Goal: Transaction & Acquisition: Download file/media

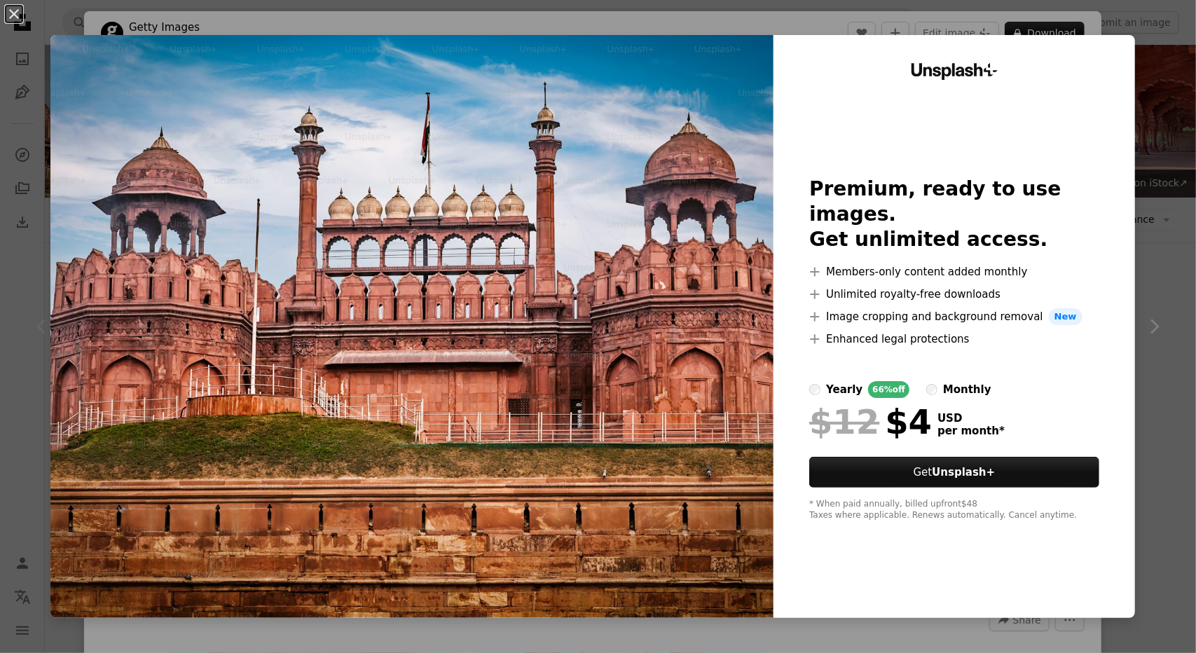
click at [1150, 60] on div "An X shape Unsplash+ Premium, ready to use images. Get unlimited access. A plus…" at bounding box center [598, 326] width 1196 height 653
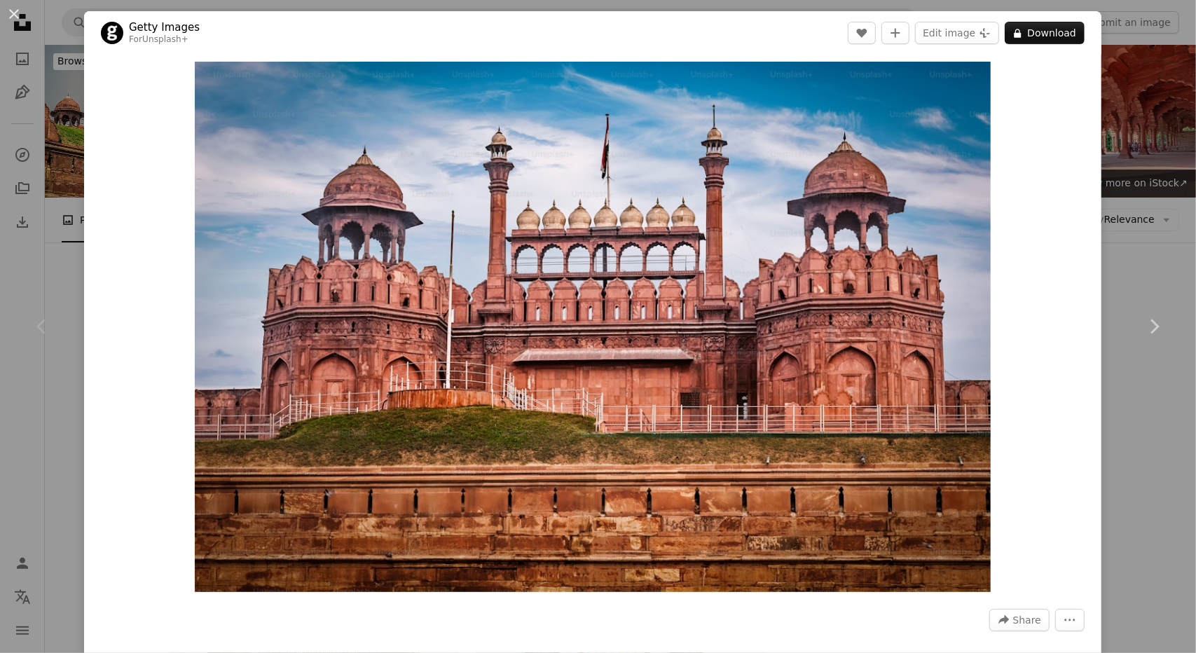
click at [1119, 134] on div "An X shape Chevron left Chevron right Getty Images For Unsplash+ A heart A plus…" at bounding box center [598, 326] width 1196 height 653
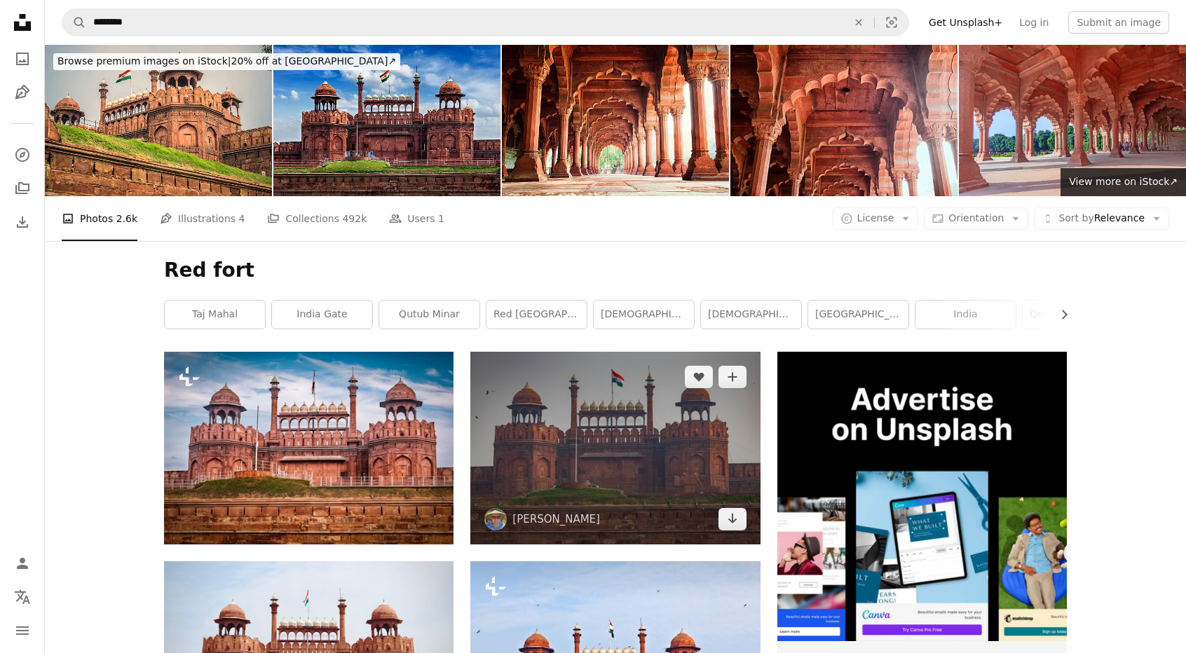
click at [608, 430] on img at bounding box center [614, 448] width 289 height 193
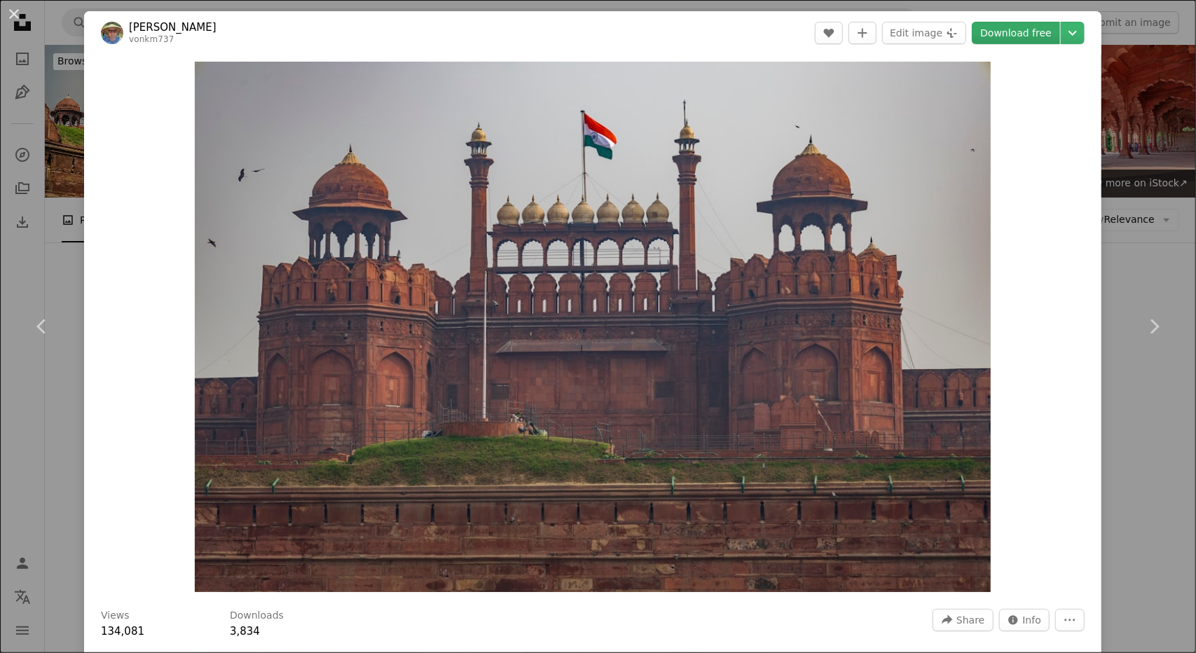
click at [1023, 36] on link "Download free" at bounding box center [1016, 33] width 88 height 22
